Goal: Task Accomplishment & Management: Manage account settings

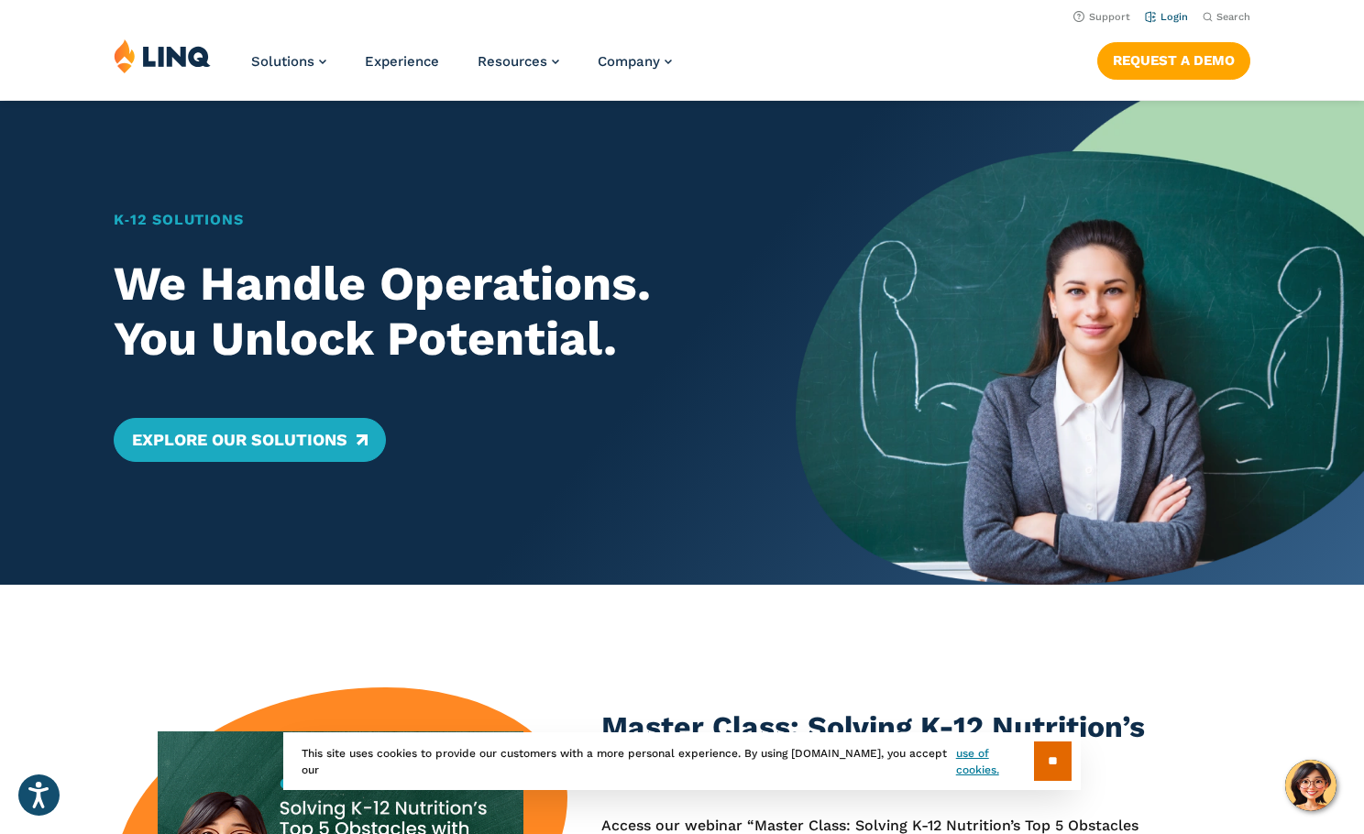
click at [1085, 16] on link "Login" at bounding box center [1166, 17] width 43 height 12
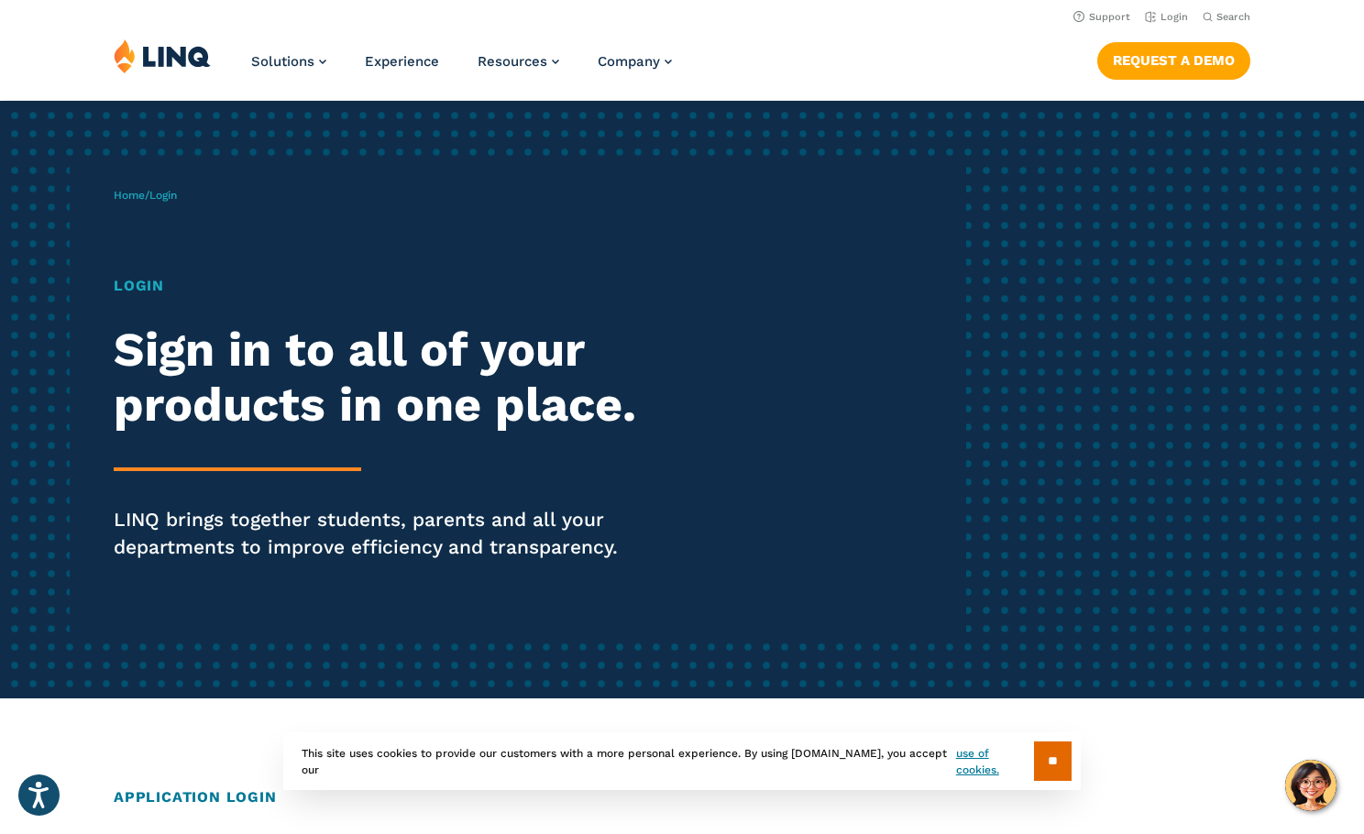
click at [148, 290] on h1 "Login" at bounding box center [376, 286] width 525 height 22
click at [247, 375] on h2 "Sign in to all of your products in one place." at bounding box center [376, 378] width 525 height 110
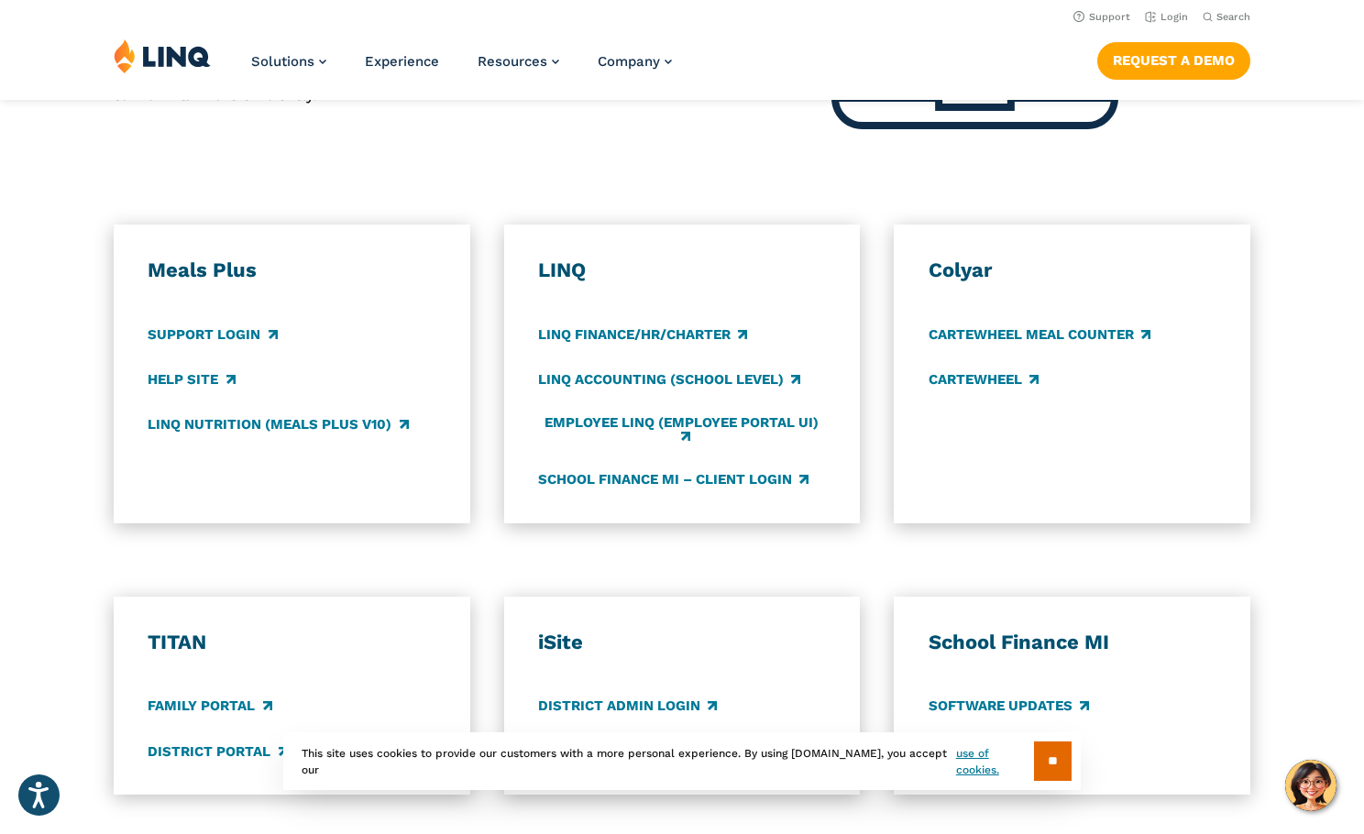
scroll to position [865, 0]
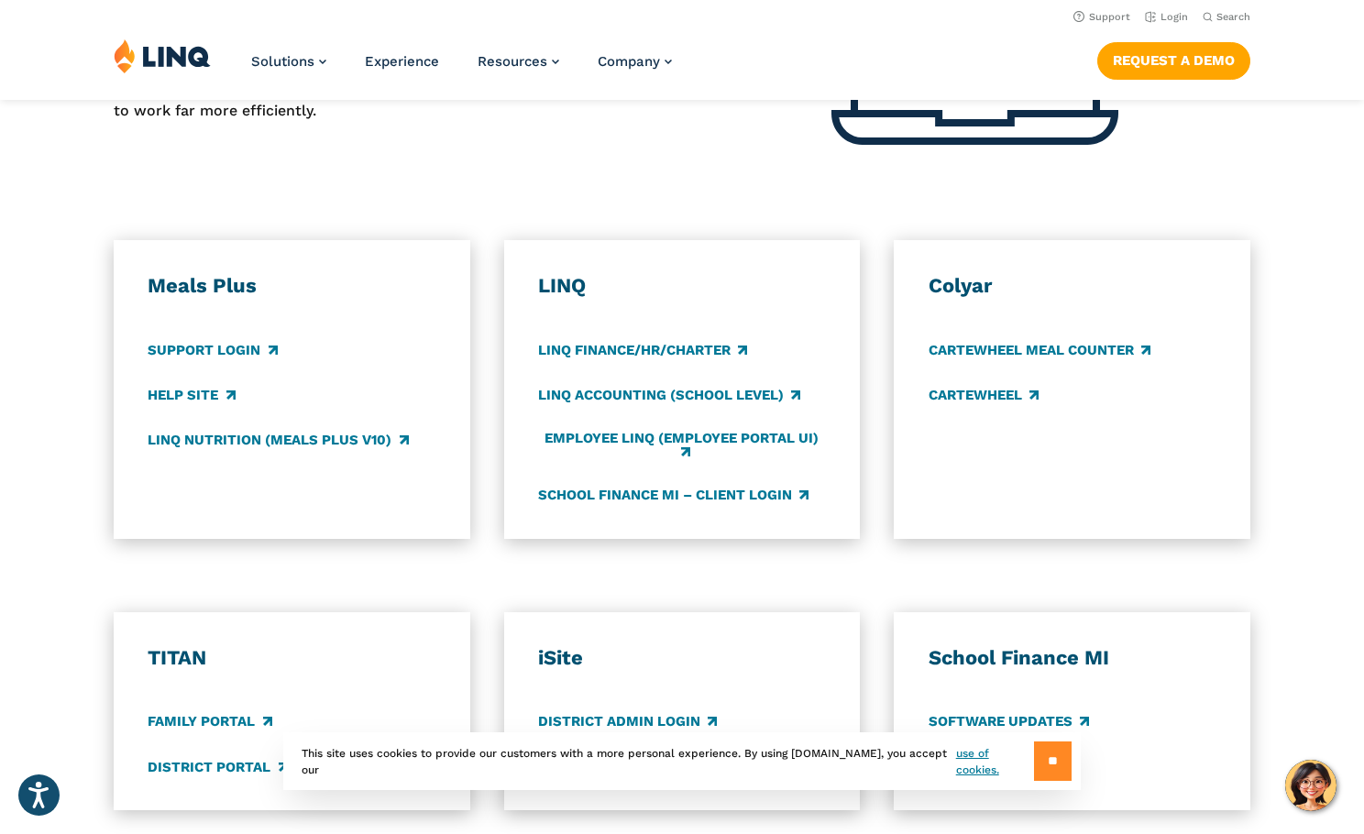
click at [1056, 766] on input "**" at bounding box center [1053, 760] width 38 height 39
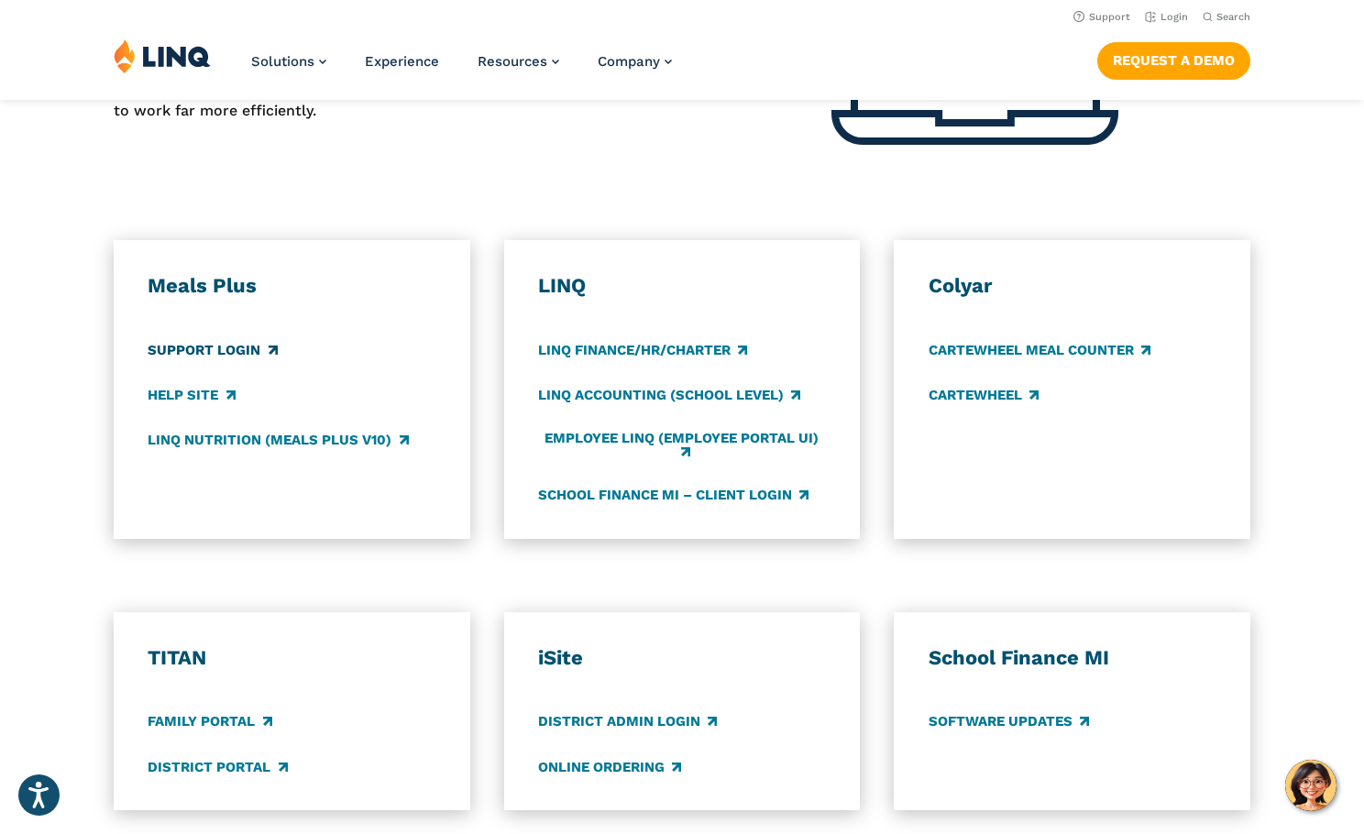
click at [258, 342] on link "Support Login" at bounding box center [212, 350] width 129 height 20
